Goal: Task Accomplishment & Management: Manage account settings

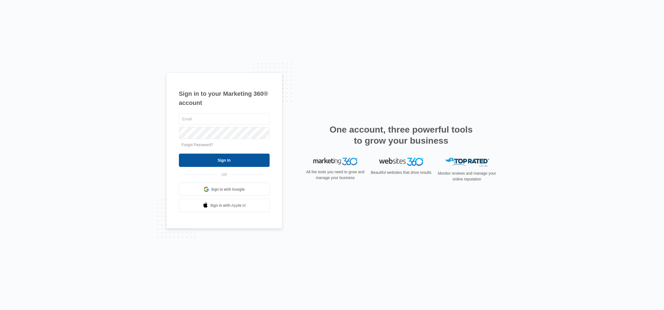
type input "[EMAIL_ADDRESS][DOMAIN_NAME]"
click at [241, 163] on input "Sign In" at bounding box center [224, 159] width 91 height 13
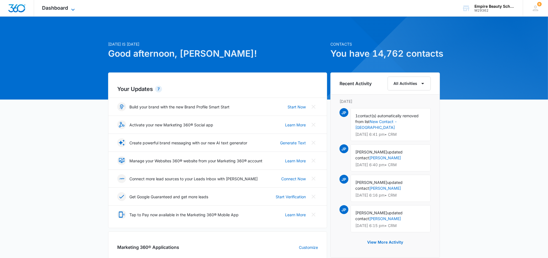
click at [46, 8] on span "Dashboard" at bounding box center [55, 8] width 26 height 6
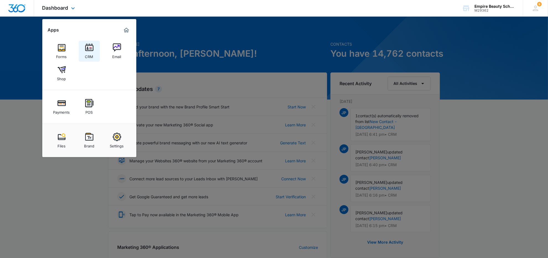
click at [93, 51] on img at bounding box center [89, 47] width 8 height 8
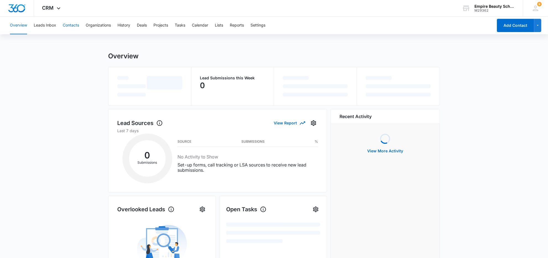
click at [72, 25] on button "Contacts" at bounding box center [71, 26] width 16 height 18
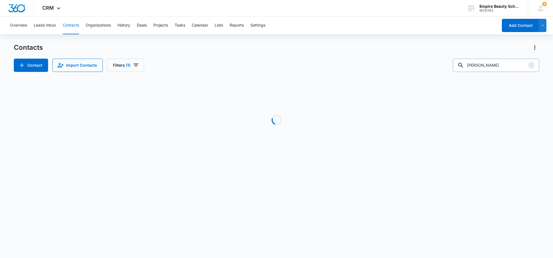
drag, startPoint x: 497, startPoint y: 66, endPoint x: 459, endPoint y: 64, distance: 37.6
click at [470, 67] on div "[PERSON_NAME]" at bounding box center [496, 65] width 86 height 13
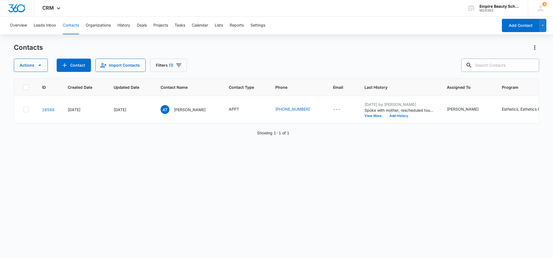
drag, startPoint x: 516, startPoint y: 67, endPoint x: 516, endPoint y: 61, distance: 5.9
click at [516, 62] on input "text" at bounding box center [500, 65] width 78 height 13
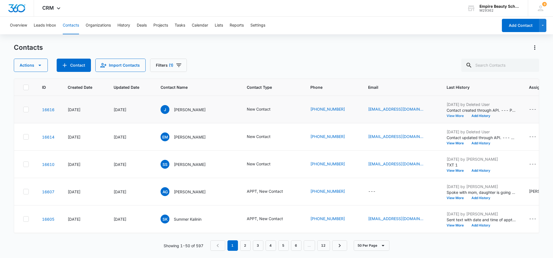
click at [447, 115] on button "View More" at bounding box center [457, 115] width 21 height 3
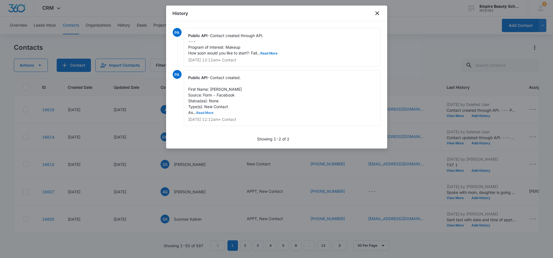
click at [204, 113] on button "Read More" at bounding box center [205, 112] width 17 height 3
click at [275, 53] on button "Read More" at bounding box center [269, 53] width 17 height 3
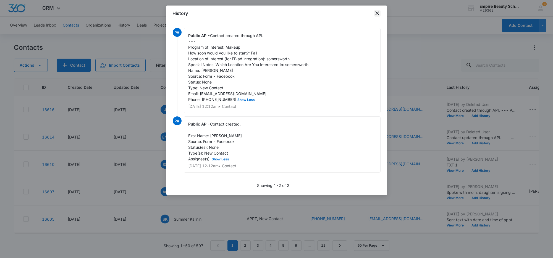
click at [375, 14] on icon "close" at bounding box center [377, 13] width 7 height 7
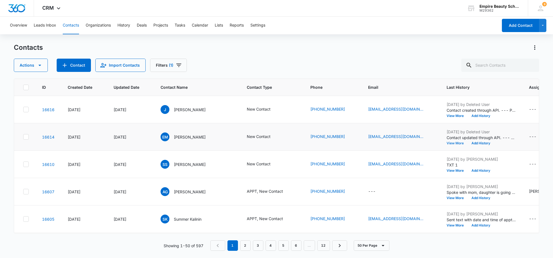
click at [447, 142] on button "View More" at bounding box center [457, 143] width 21 height 3
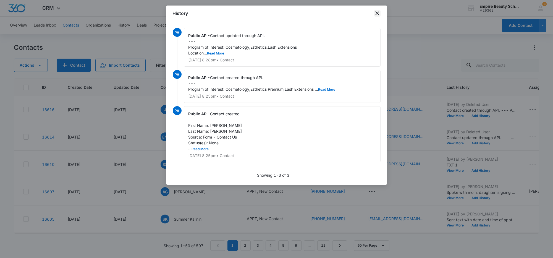
click at [376, 14] on icon "close" at bounding box center [377, 13] width 4 height 4
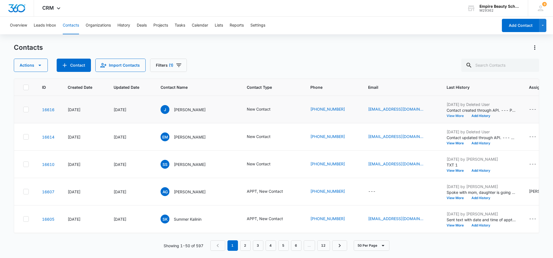
click at [447, 114] on button "View More" at bounding box center [457, 115] width 21 height 3
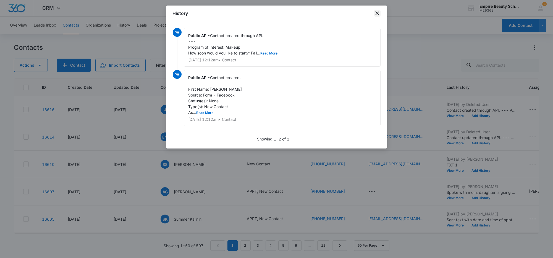
click at [377, 16] on icon "close" at bounding box center [377, 13] width 7 height 7
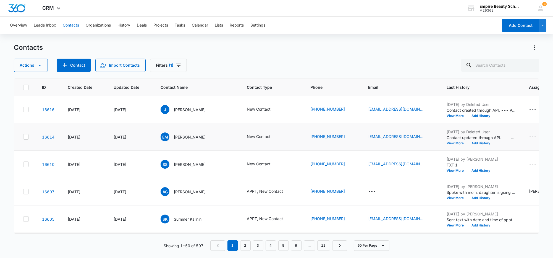
click at [447, 143] on button "View More" at bounding box center [457, 143] width 21 height 3
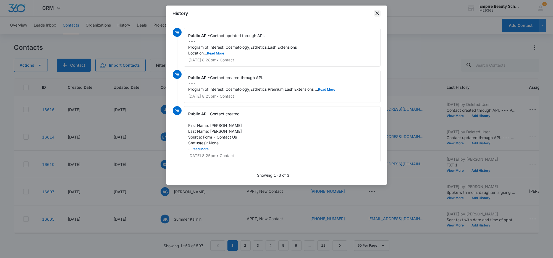
click at [375, 15] on icon "close" at bounding box center [377, 13] width 7 height 7
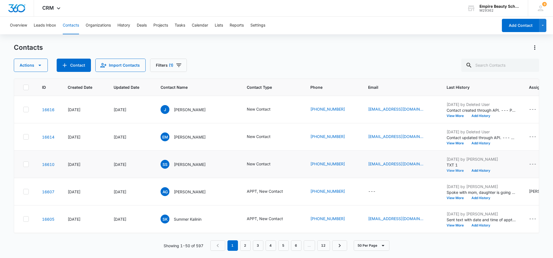
click at [448, 169] on button "View More" at bounding box center [457, 170] width 21 height 3
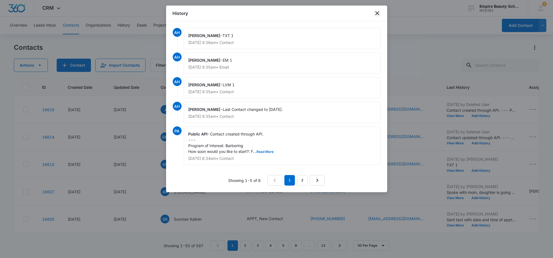
click at [374, 13] on icon "close" at bounding box center [377, 13] width 7 height 7
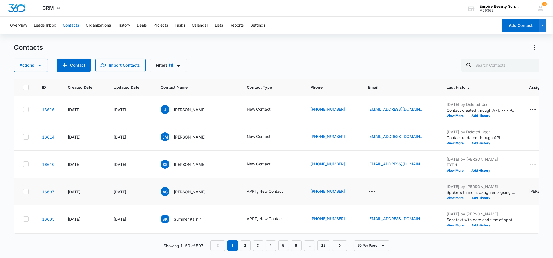
click at [447, 198] on button "View More" at bounding box center [457, 197] width 21 height 3
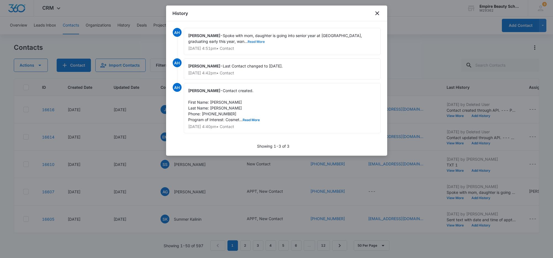
click at [248, 41] on button "Read More" at bounding box center [256, 41] width 17 height 3
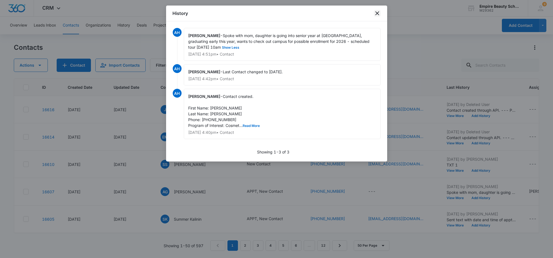
click at [378, 14] on icon "close" at bounding box center [377, 13] width 4 height 4
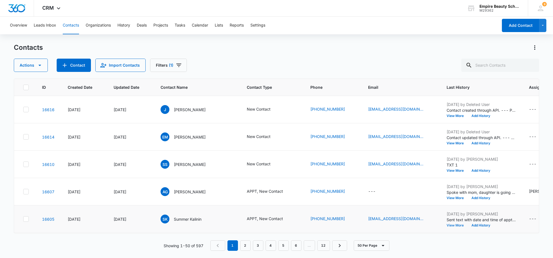
click at [447, 226] on button "View More" at bounding box center [457, 225] width 21 height 3
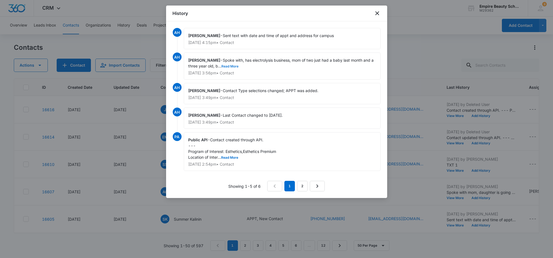
click at [222, 66] on button "Read More" at bounding box center [230, 66] width 17 height 3
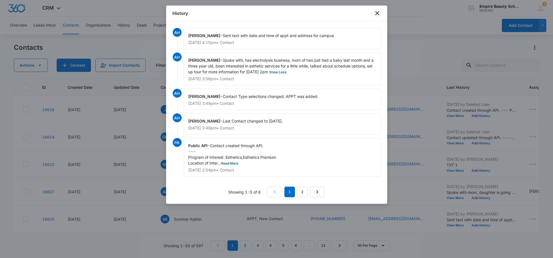
click at [376, 12] on icon "close" at bounding box center [377, 13] width 4 height 4
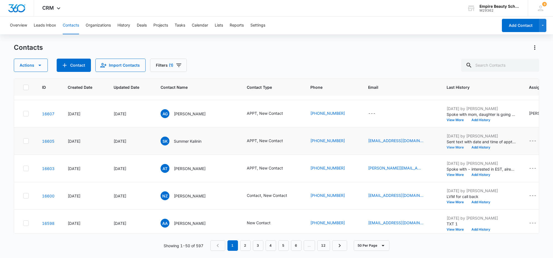
scroll to position [104, 0]
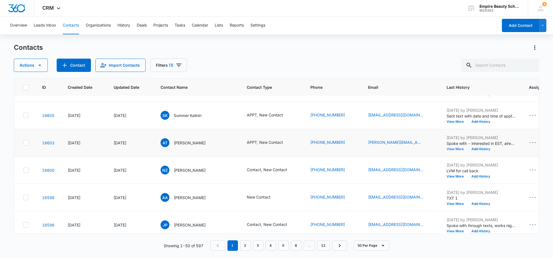
click at [447, 149] on button "View More" at bounding box center [457, 148] width 21 height 3
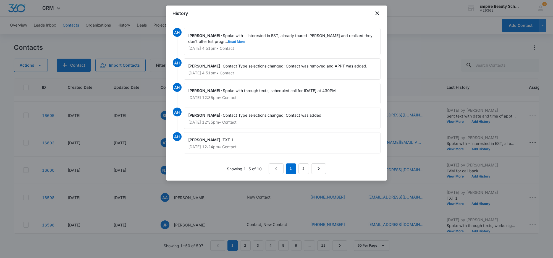
click at [228, 40] on button "Read More" at bounding box center [236, 41] width 17 height 3
click at [377, 12] on icon "close" at bounding box center [377, 13] width 7 height 7
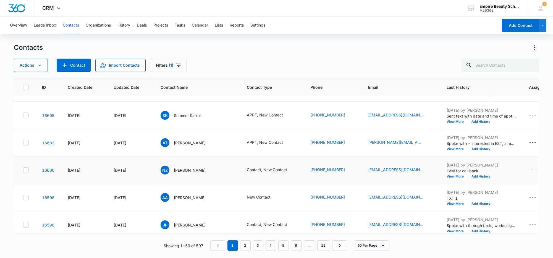
click at [447, 175] on button "View More" at bounding box center [457, 176] width 21 height 3
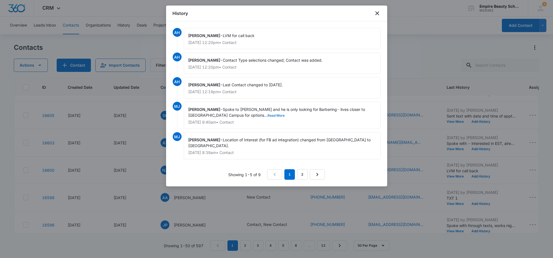
click at [268, 114] on button "Read More" at bounding box center [276, 115] width 17 height 3
click at [378, 13] on icon "close" at bounding box center [377, 13] width 7 height 7
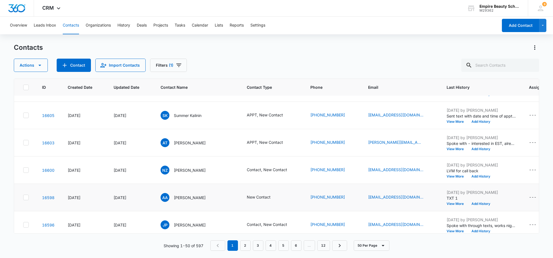
click at [447, 200] on p "TXT 1" at bounding box center [481, 198] width 69 height 6
click at [447, 202] on button "View More" at bounding box center [457, 203] width 21 height 3
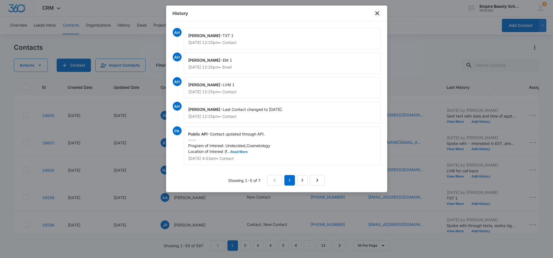
click at [377, 11] on icon "close" at bounding box center [377, 13] width 7 height 7
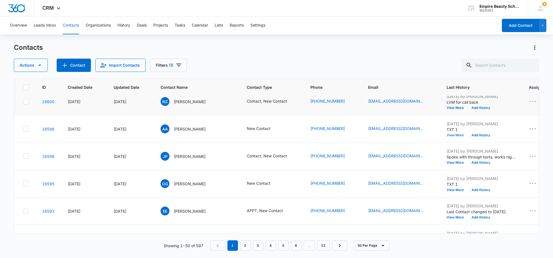
scroll to position [173, 0]
click at [447, 161] on button "View More" at bounding box center [457, 161] width 21 height 3
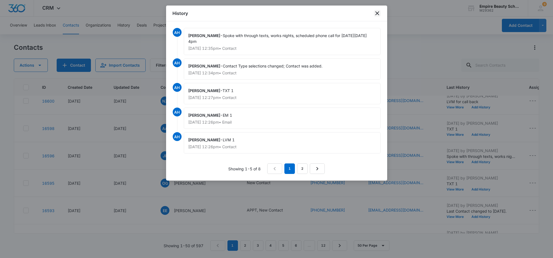
click at [375, 14] on icon "close" at bounding box center [377, 13] width 7 height 7
